Goal: Information Seeking & Learning: Learn about a topic

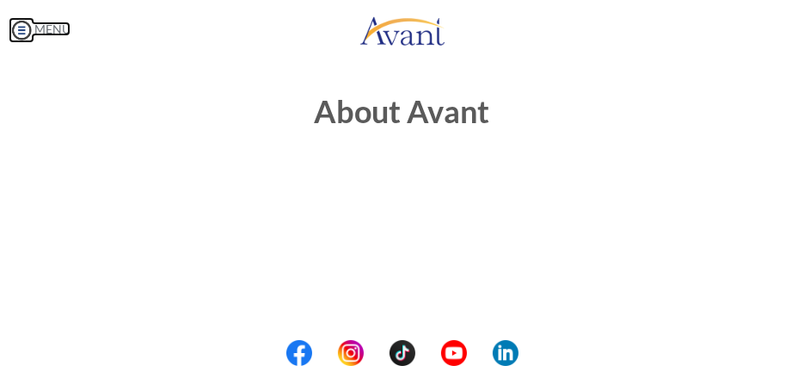
click at [25, 37] on img at bounding box center [22, 30] width 26 height 26
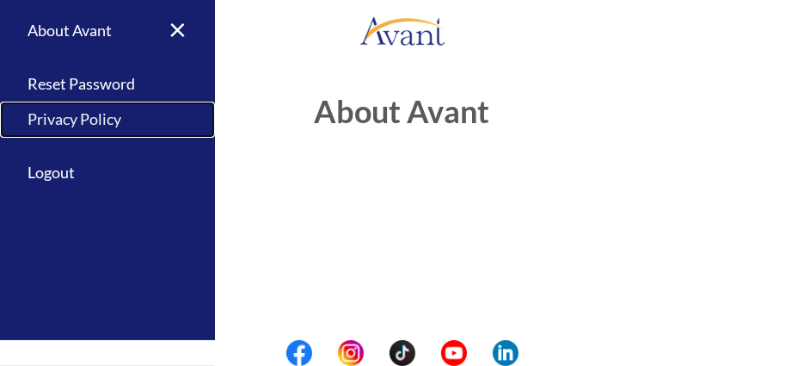
click at [61, 114] on link "Privacy Policy" at bounding box center [107, 120] width 215 height 36
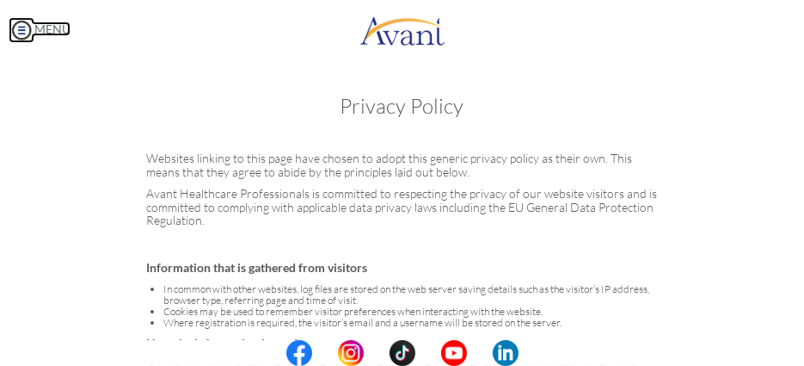
click at [34, 26] on link "MENU" at bounding box center [40, 29] width 62 height 15
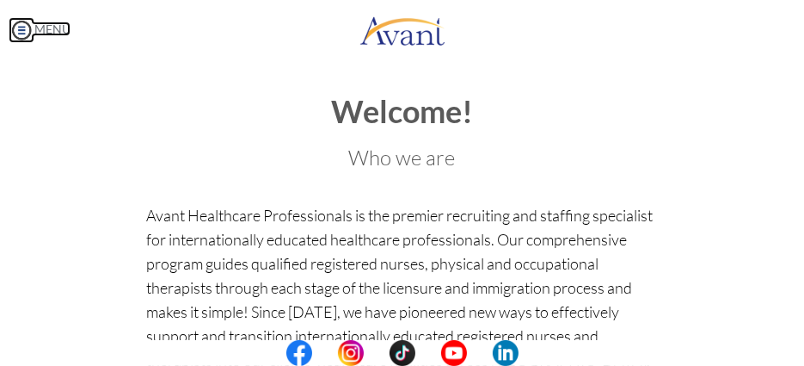
click at [30, 25] on img at bounding box center [22, 30] width 26 height 26
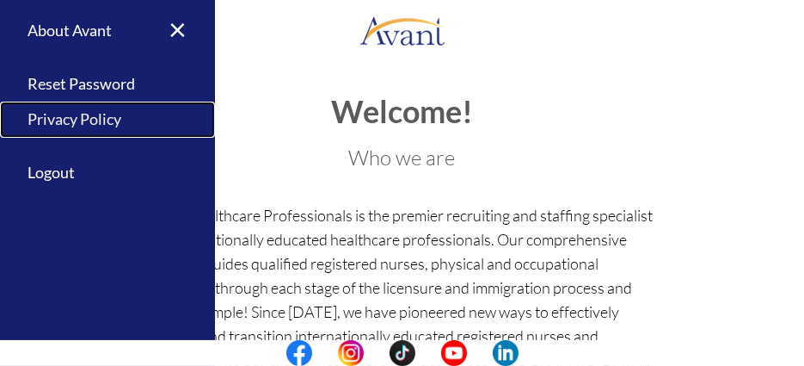
click at [71, 123] on link "Privacy Policy" at bounding box center [107, 120] width 215 height 36
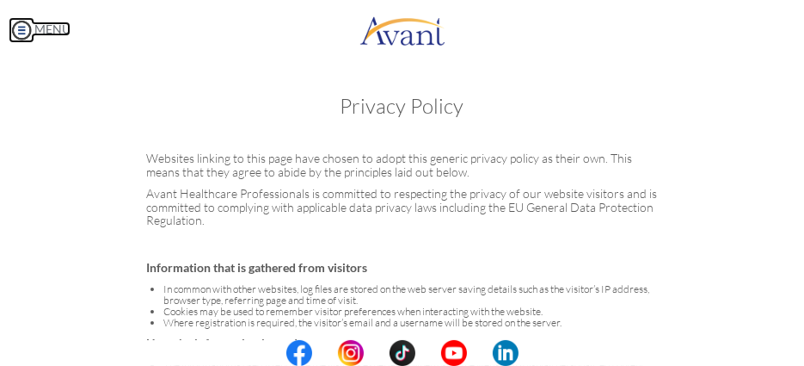
click at [19, 36] on img at bounding box center [22, 30] width 26 height 26
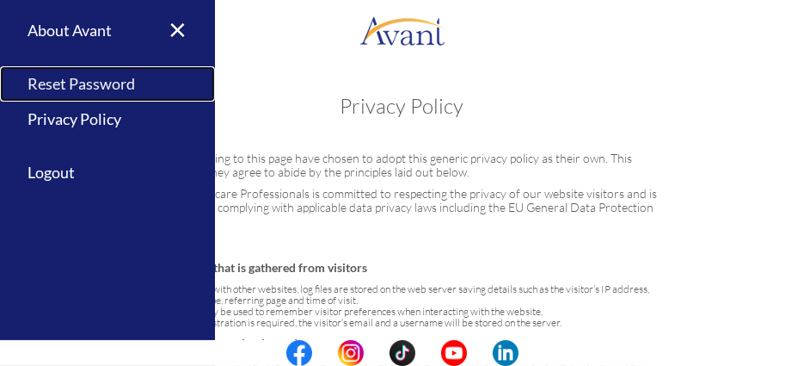
click at [51, 83] on link "Reset Password" at bounding box center [107, 84] width 215 height 36
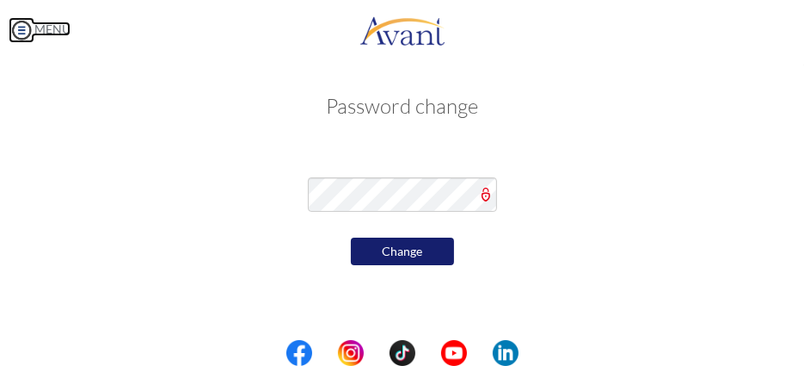
click at [15, 29] on img at bounding box center [22, 30] width 26 height 26
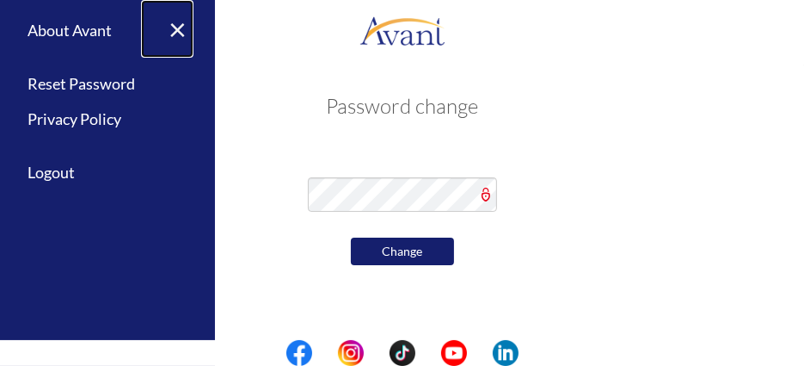
click at [174, 29] on link "×" at bounding box center [167, 29] width 52 height 58
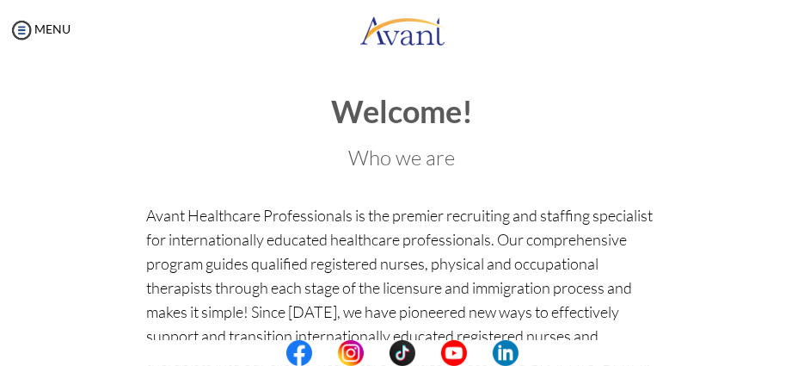
scroll to position [319, 0]
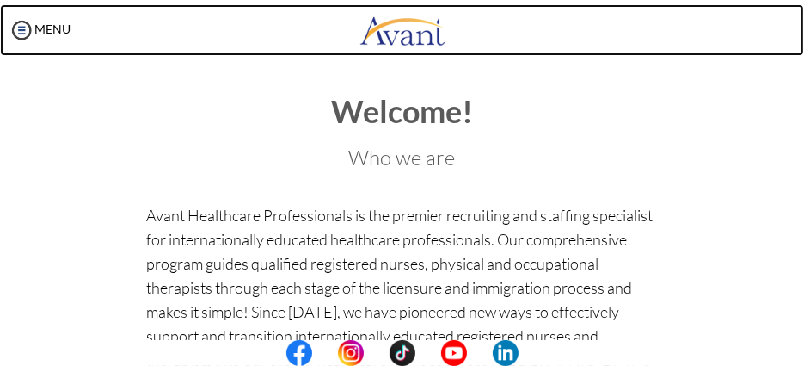
click at [380, 39] on img at bounding box center [403, 30] width 86 height 52
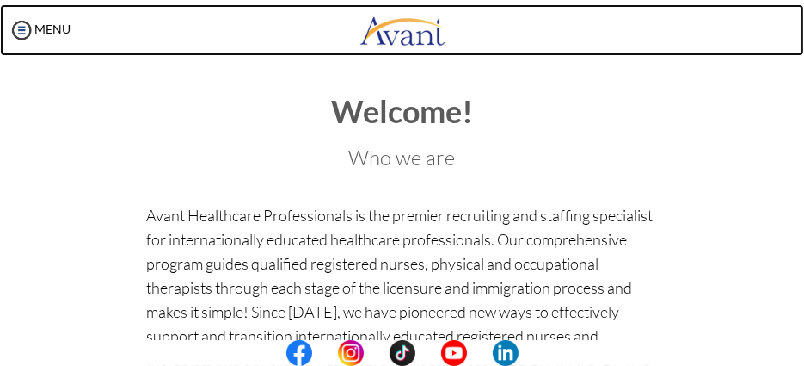
click at [380, 39] on img at bounding box center [403, 30] width 86 height 52
click at [403, 32] on img at bounding box center [403, 30] width 86 height 52
click at [405, 37] on img at bounding box center [403, 30] width 86 height 52
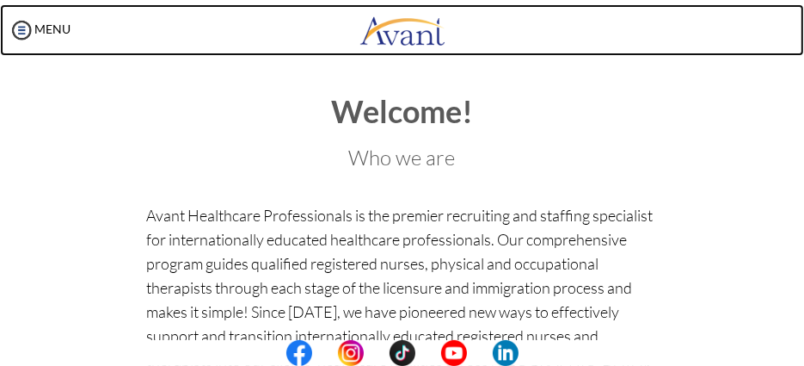
click at [405, 37] on img at bounding box center [403, 30] width 86 height 52
click at [409, 41] on img at bounding box center [403, 30] width 86 height 52
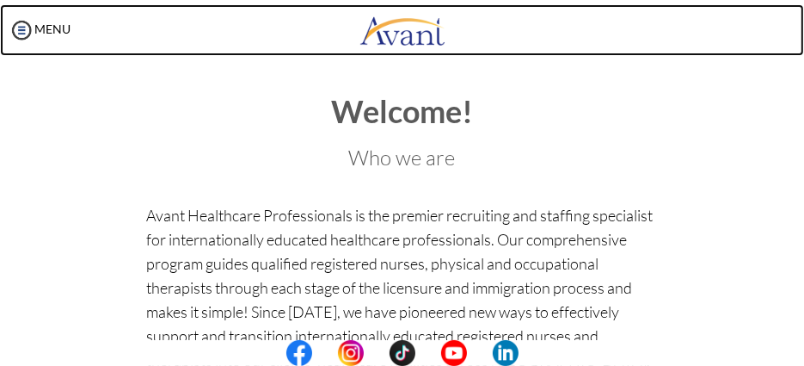
click at [417, 37] on img at bounding box center [403, 30] width 86 height 52
click at [391, 30] on img at bounding box center [403, 30] width 86 height 52
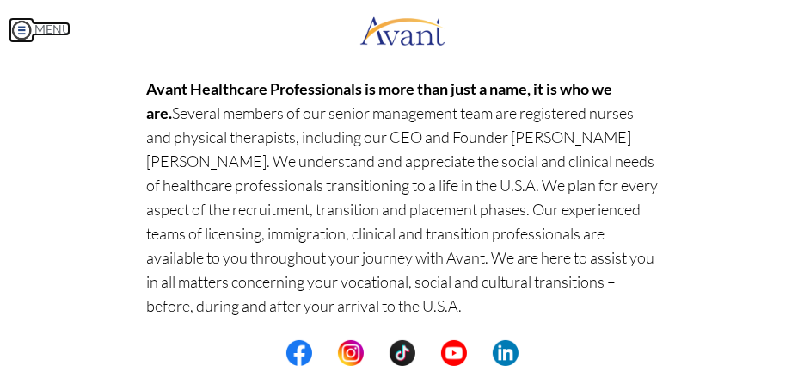
click at [20, 32] on img at bounding box center [22, 30] width 26 height 26
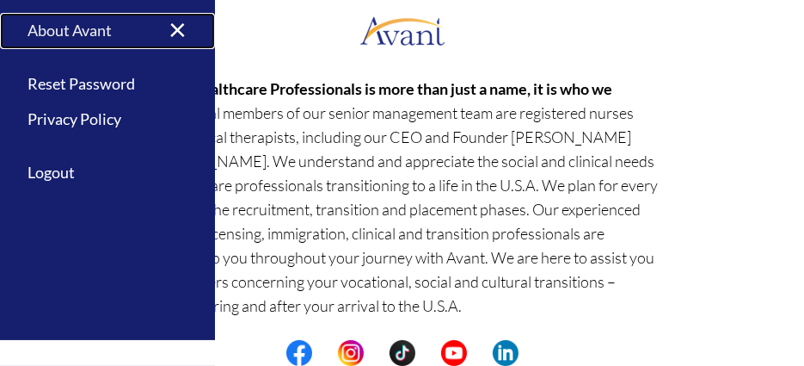
click at [37, 29] on link "About Avant" at bounding box center [107, 31] width 215 height 36
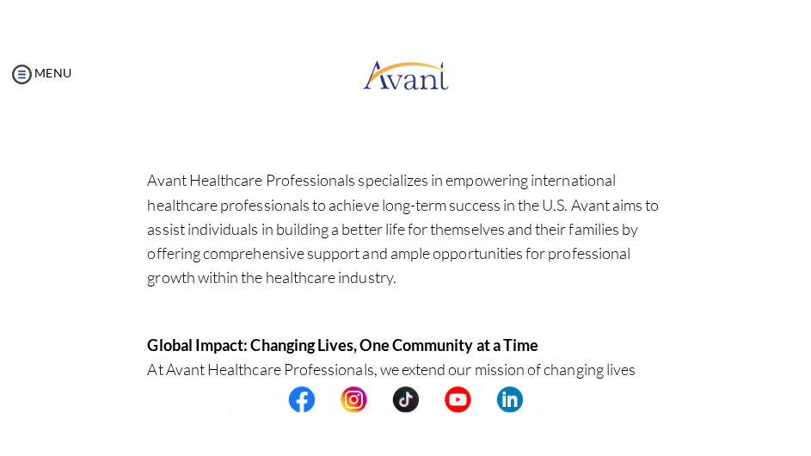
scroll to position [686, 0]
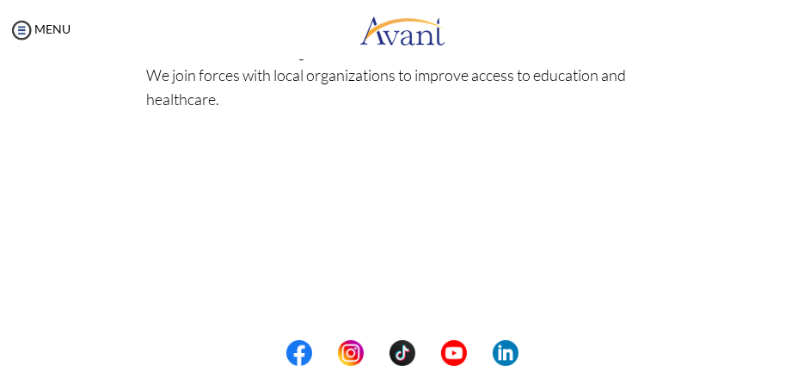
click at [795, 351] on center at bounding box center [402, 353] width 804 height 26
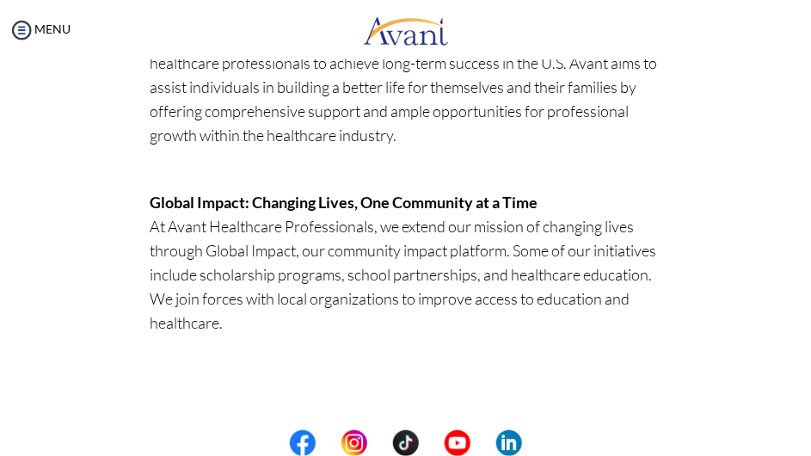
drag, startPoint x: 636, startPoint y: 303, endPoint x: 493, endPoint y: 70, distance: 273.4
click at [493, 70] on body "Maintenance break. Please come back in 2 hours. MENU My Status What is the next…" at bounding box center [405, 228] width 811 height 456
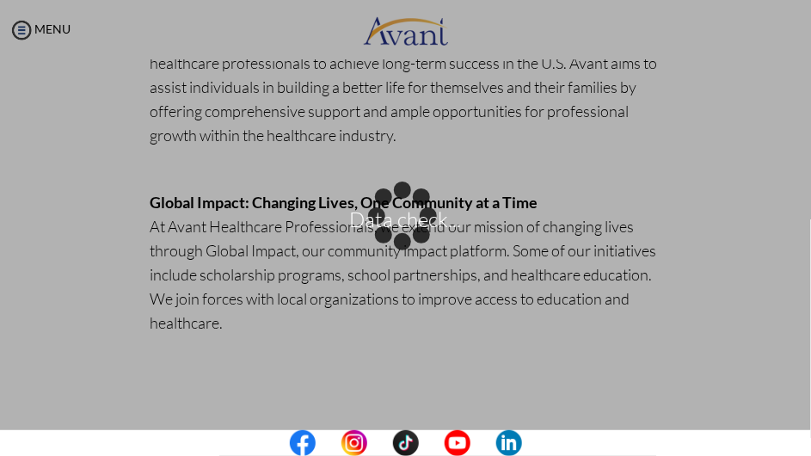
click at [418, 216] on div "Data check..." at bounding box center [406, 228] width 24 height 24
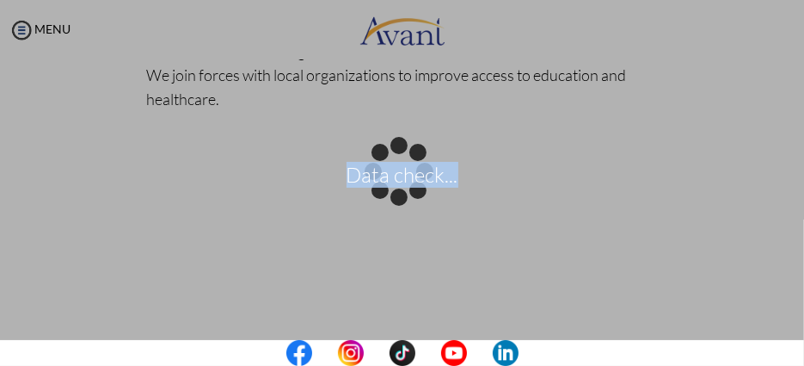
click at [415, 171] on div "Data check..." at bounding box center [403, 183] width 24 height 24
